Goal: Find contact information: Find contact information

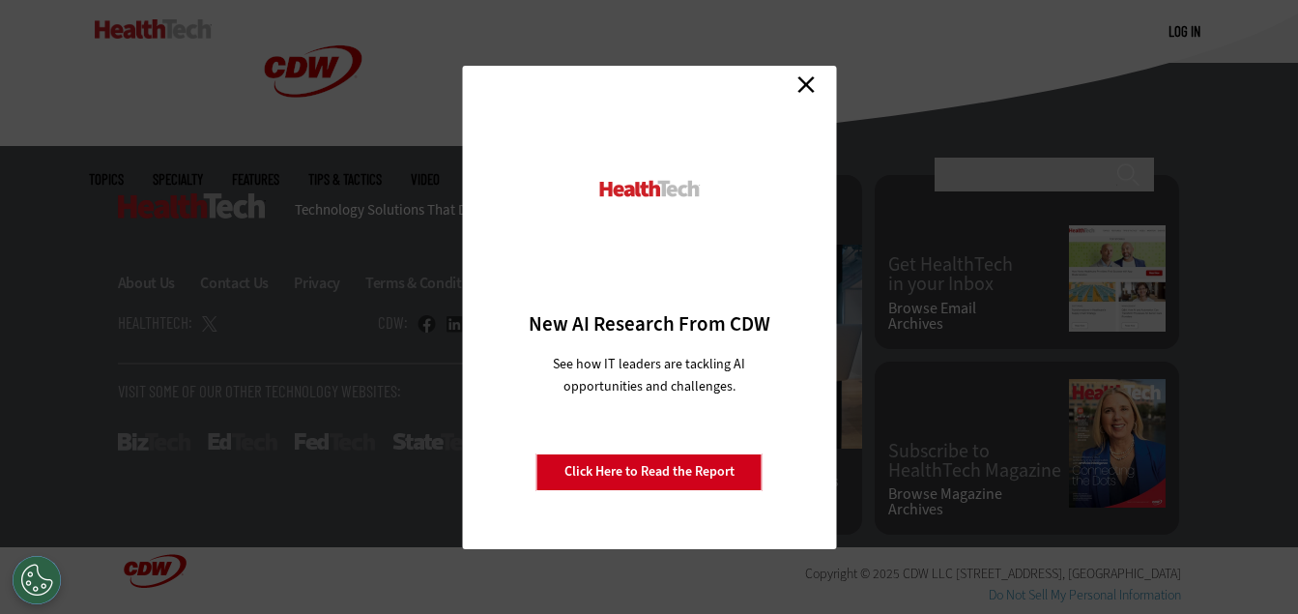
scroll to position [4974, 0]
click at [305, 441] on div "Close New AI Research From CDW See how IT leaders are tackling AI opportunities…" at bounding box center [649, 307] width 1298 height 614
click at [218, 257] on div "Close New AI Research From CDW See how IT leaders are tackling AI opportunities…" at bounding box center [649, 307] width 1298 height 614
drag, startPoint x: 218, startPoint y: 270, endPoint x: 471, endPoint y: 381, distance: 275.7
click at [219, 270] on div "Close New AI Research From CDW See how IT leaders are tackling AI opportunities…" at bounding box center [649, 307] width 1298 height 614
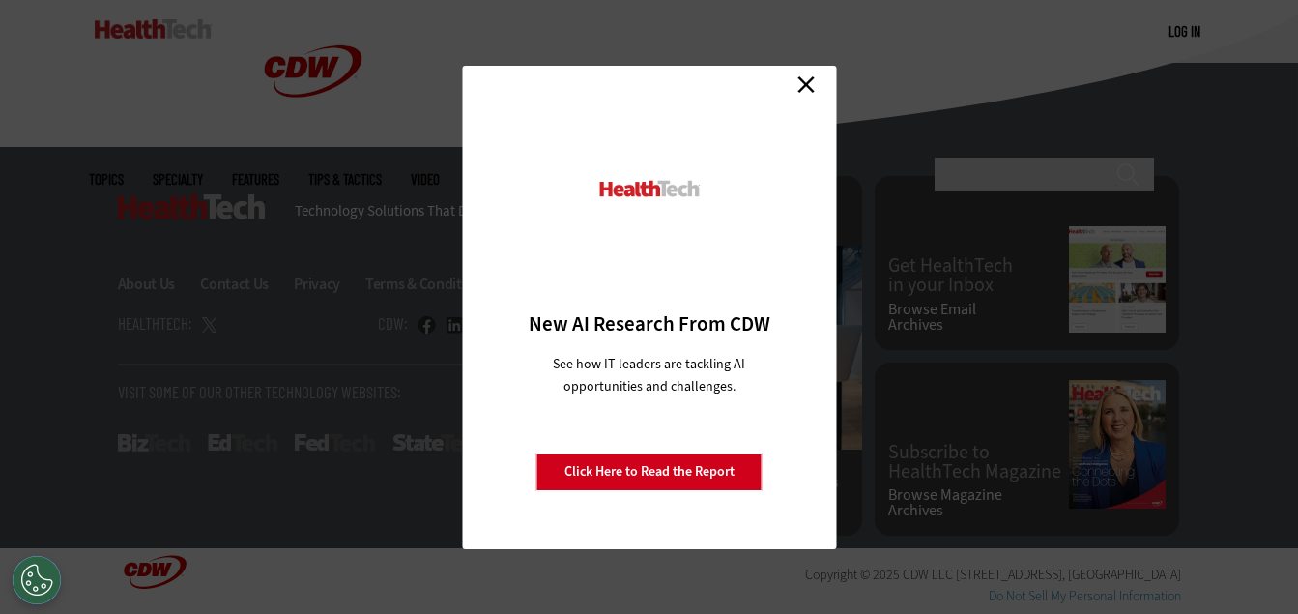
click at [629, 477] on link "Click Here to Read the Report" at bounding box center [650, 471] width 226 height 37
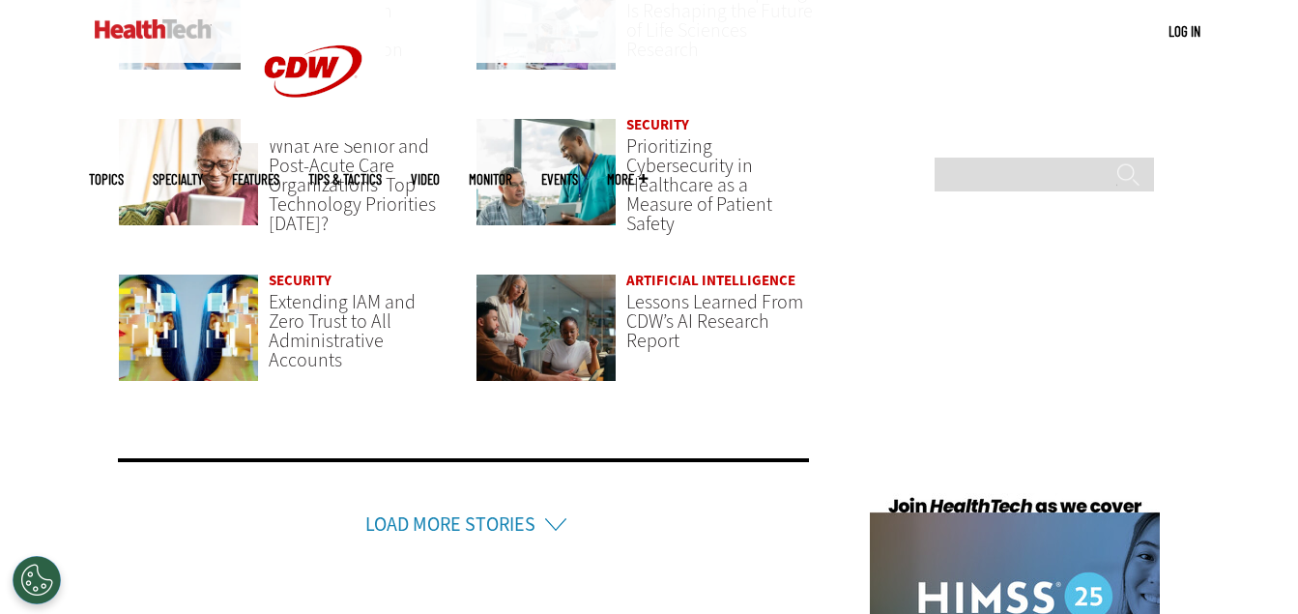
scroll to position [4974, 0]
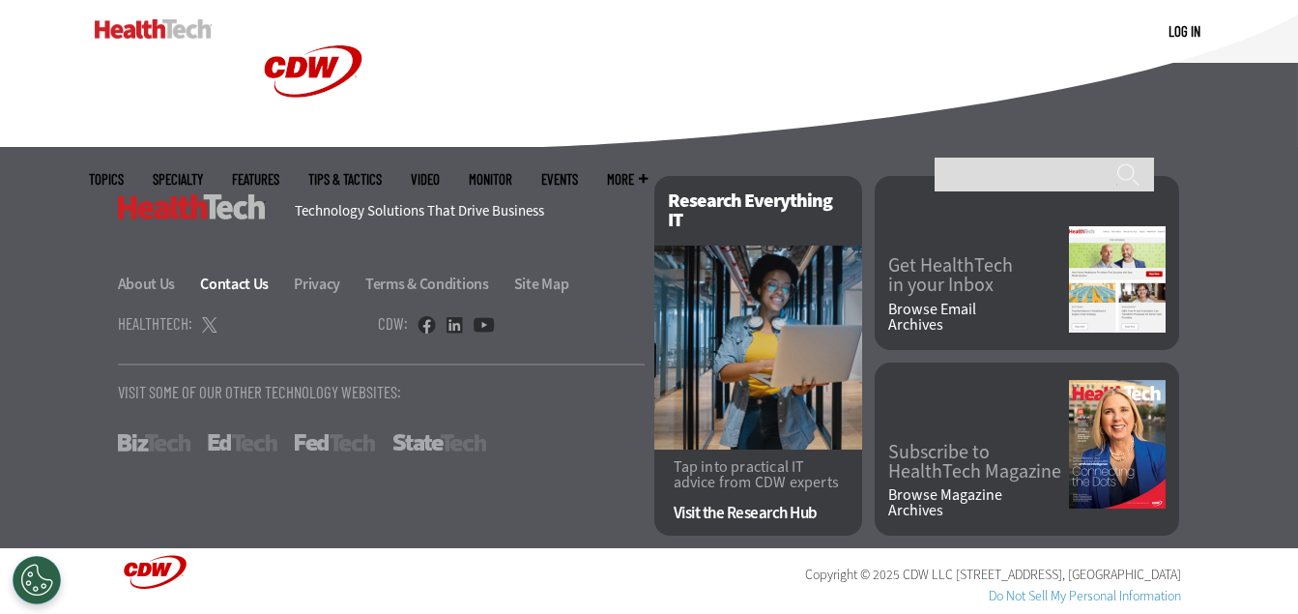
click at [220, 283] on link "Contact Us" at bounding box center [245, 284] width 91 height 20
click at [428, 324] on link at bounding box center [427, 324] width 18 height 17
